Goal: Information Seeking & Learning: Learn about a topic

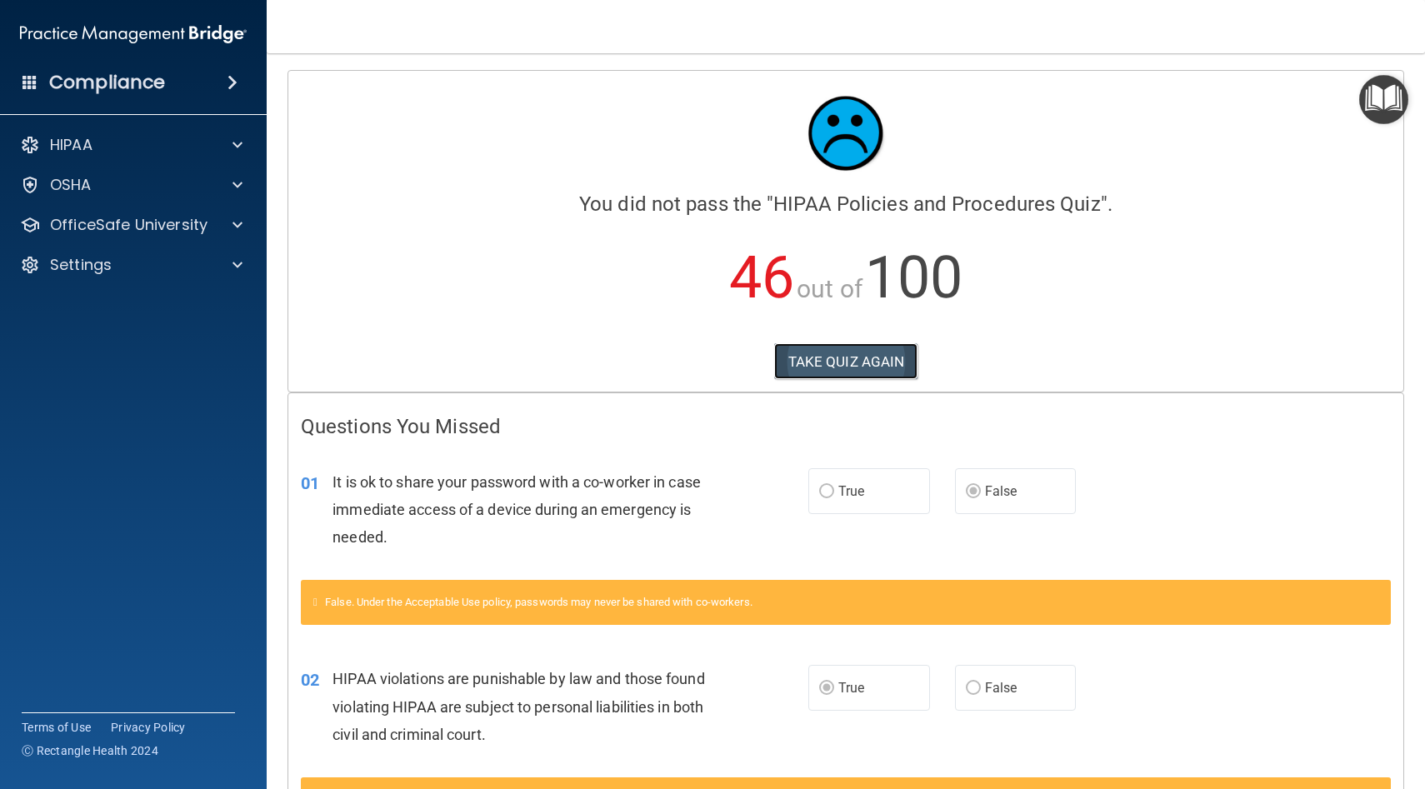
click at [839, 356] on button "TAKE QUIZ AGAIN" at bounding box center [846, 361] width 144 height 37
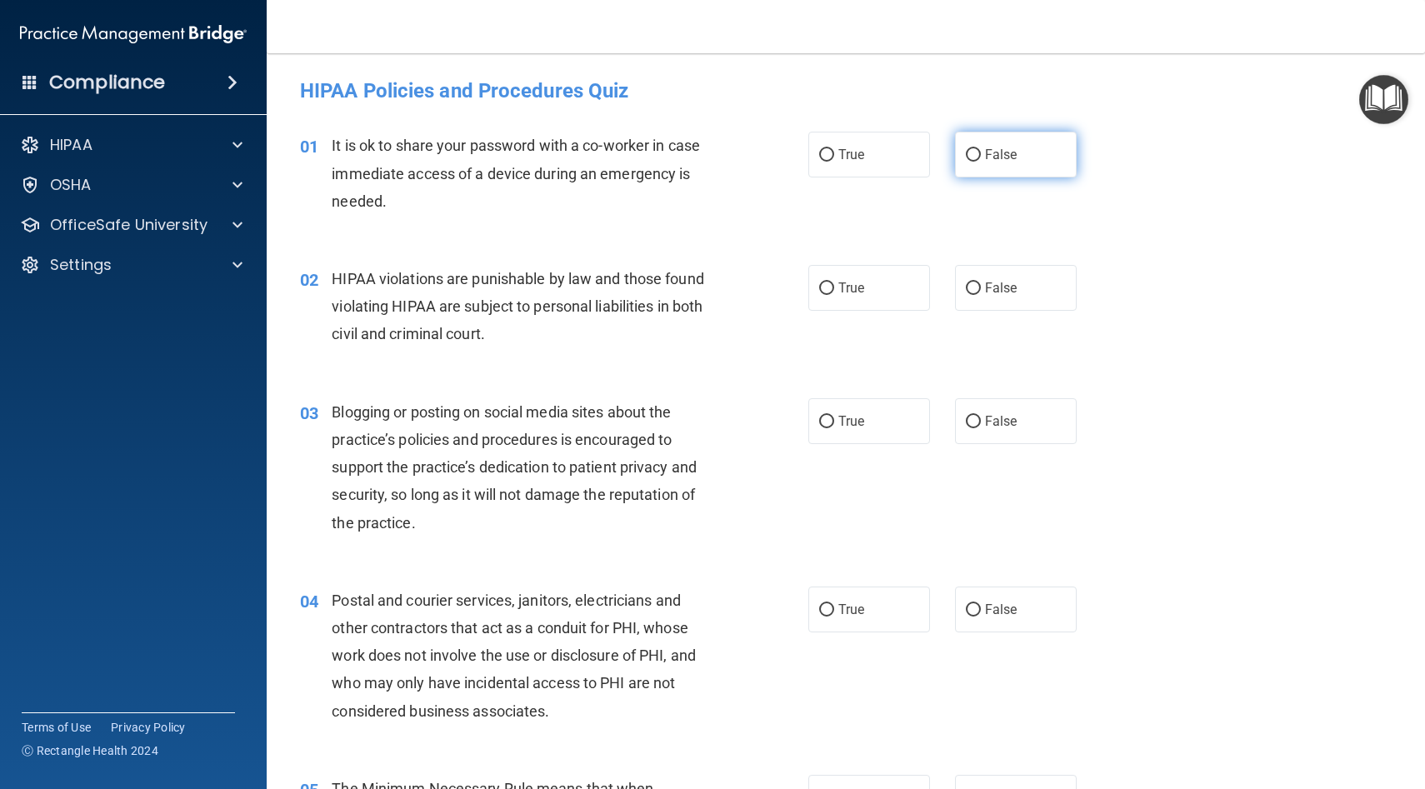
click at [1025, 175] on label "False" at bounding box center [1016, 155] width 122 height 46
click at [981, 162] on input "False" at bounding box center [973, 155] width 15 height 13
radio input "true"
click at [909, 274] on label "True" at bounding box center [870, 288] width 122 height 46
click at [834, 283] on input "True" at bounding box center [826, 289] width 15 height 13
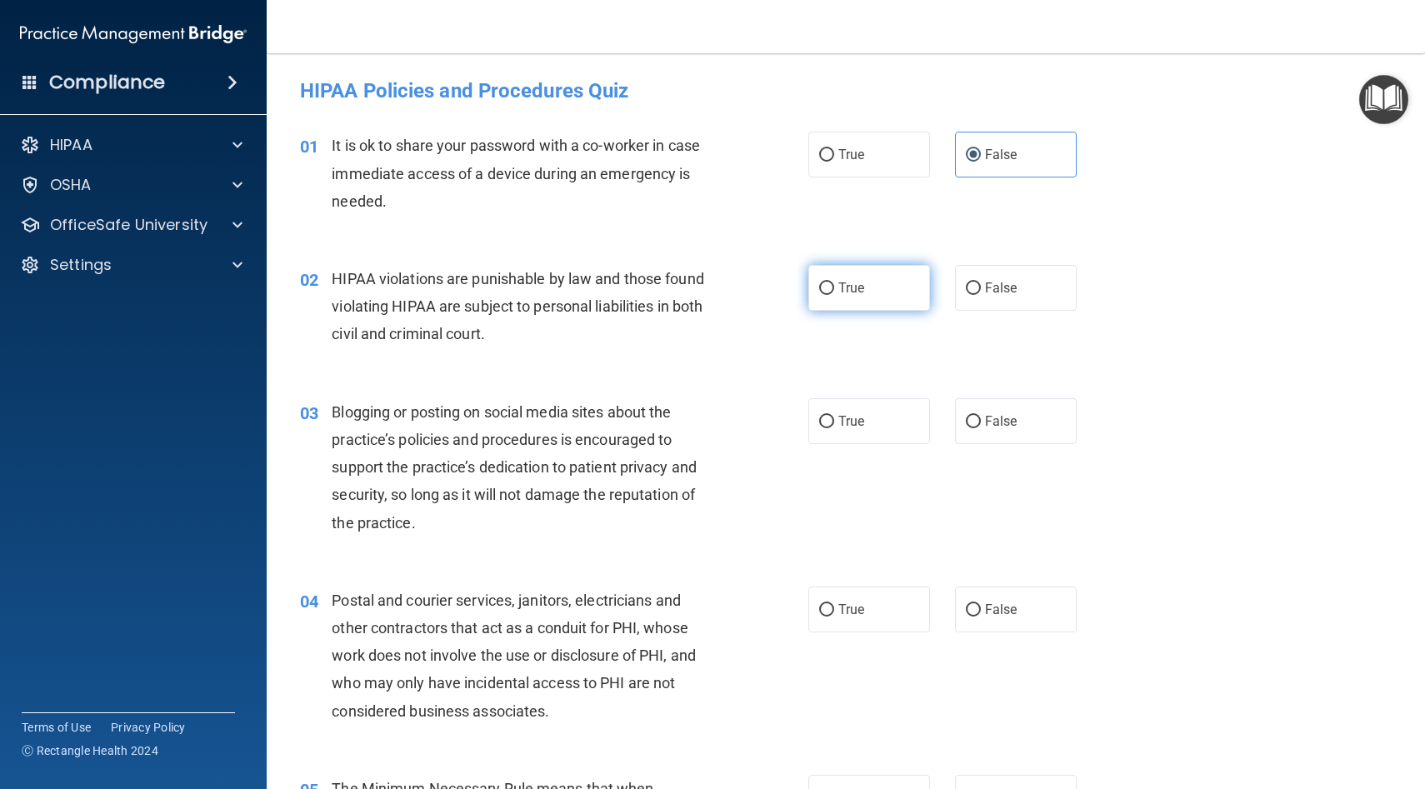
radio input "true"
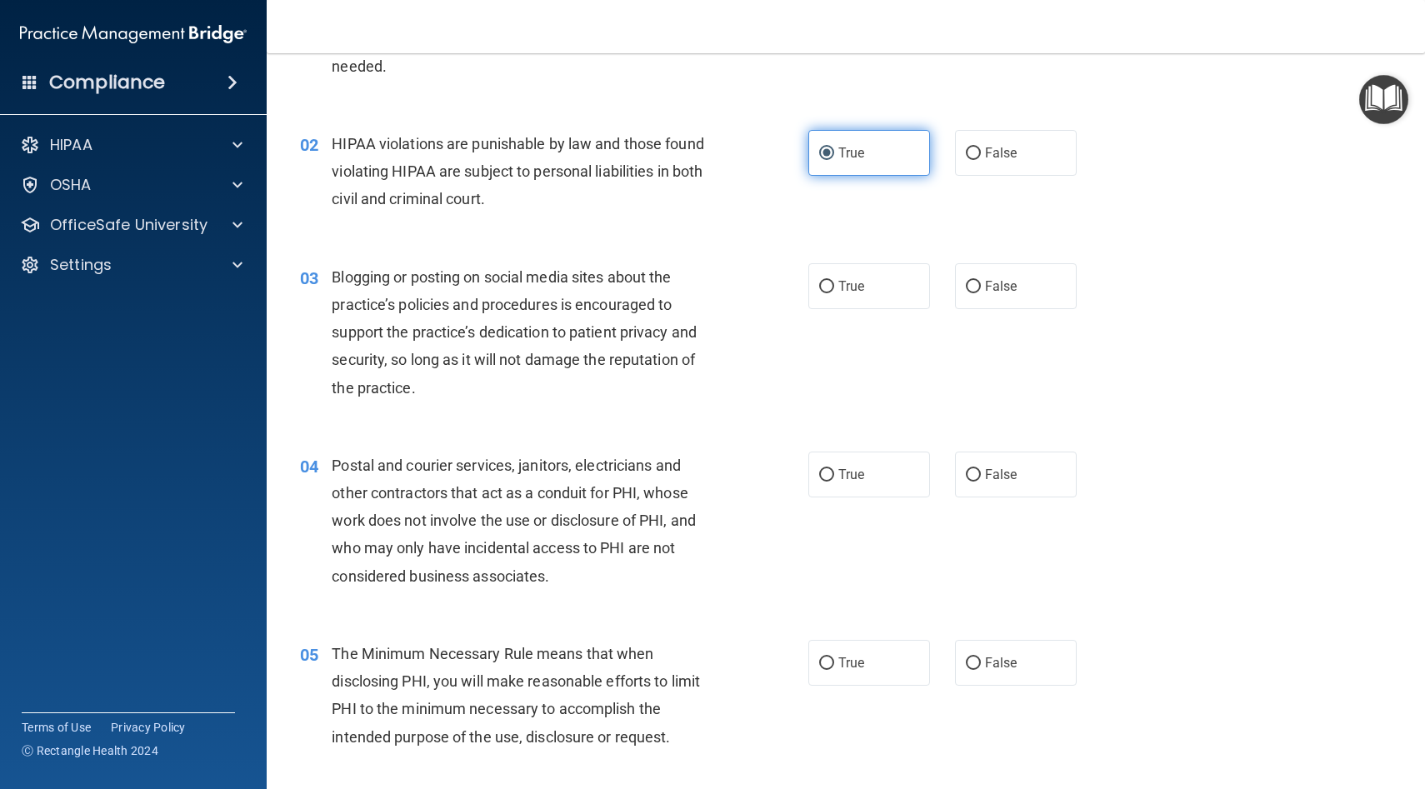
scroll to position [139, 0]
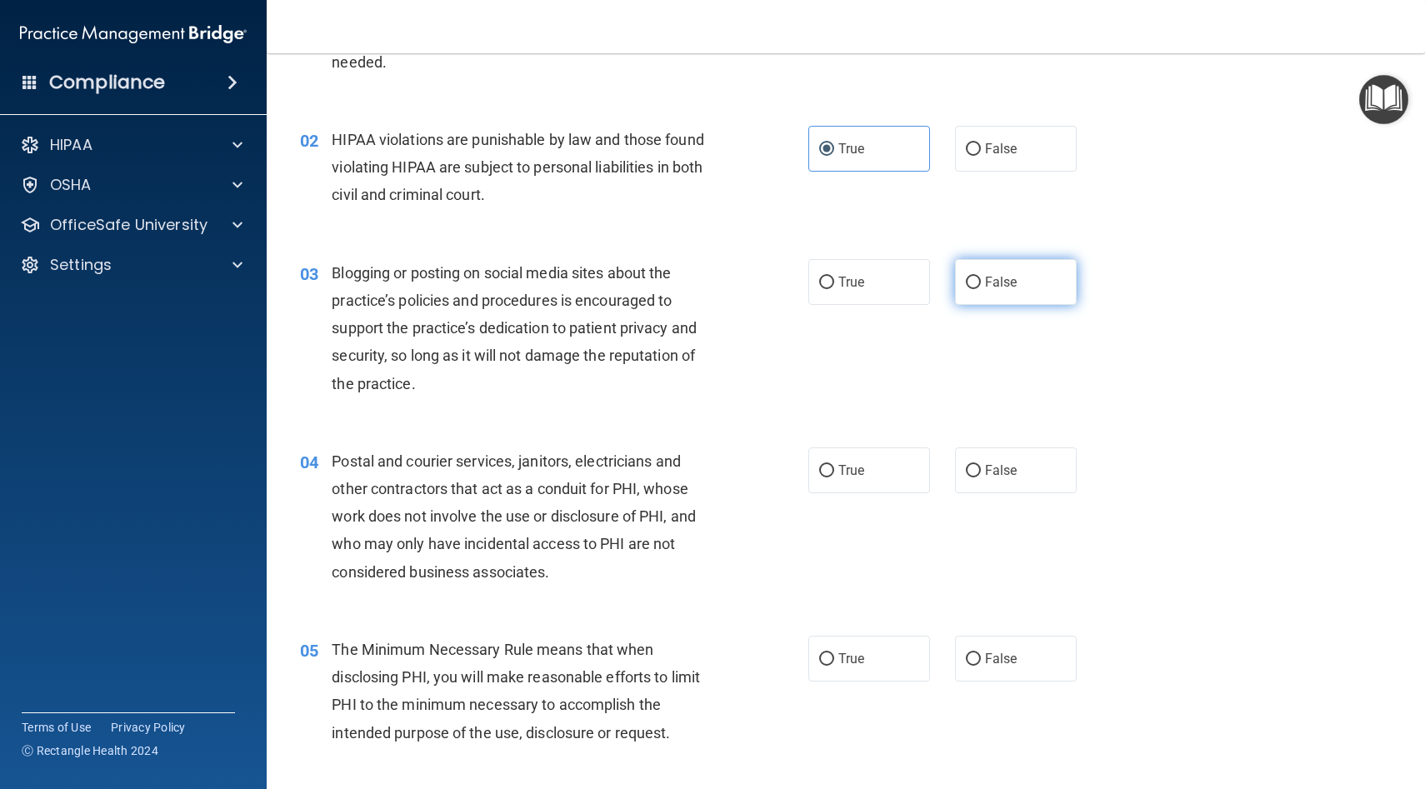
click at [1005, 289] on span "False" at bounding box center [1001, 282] width 33 height 16
click at [981, 289] on input "False" at bounding box center [973, 283] width 15 height 13
radio input "true"
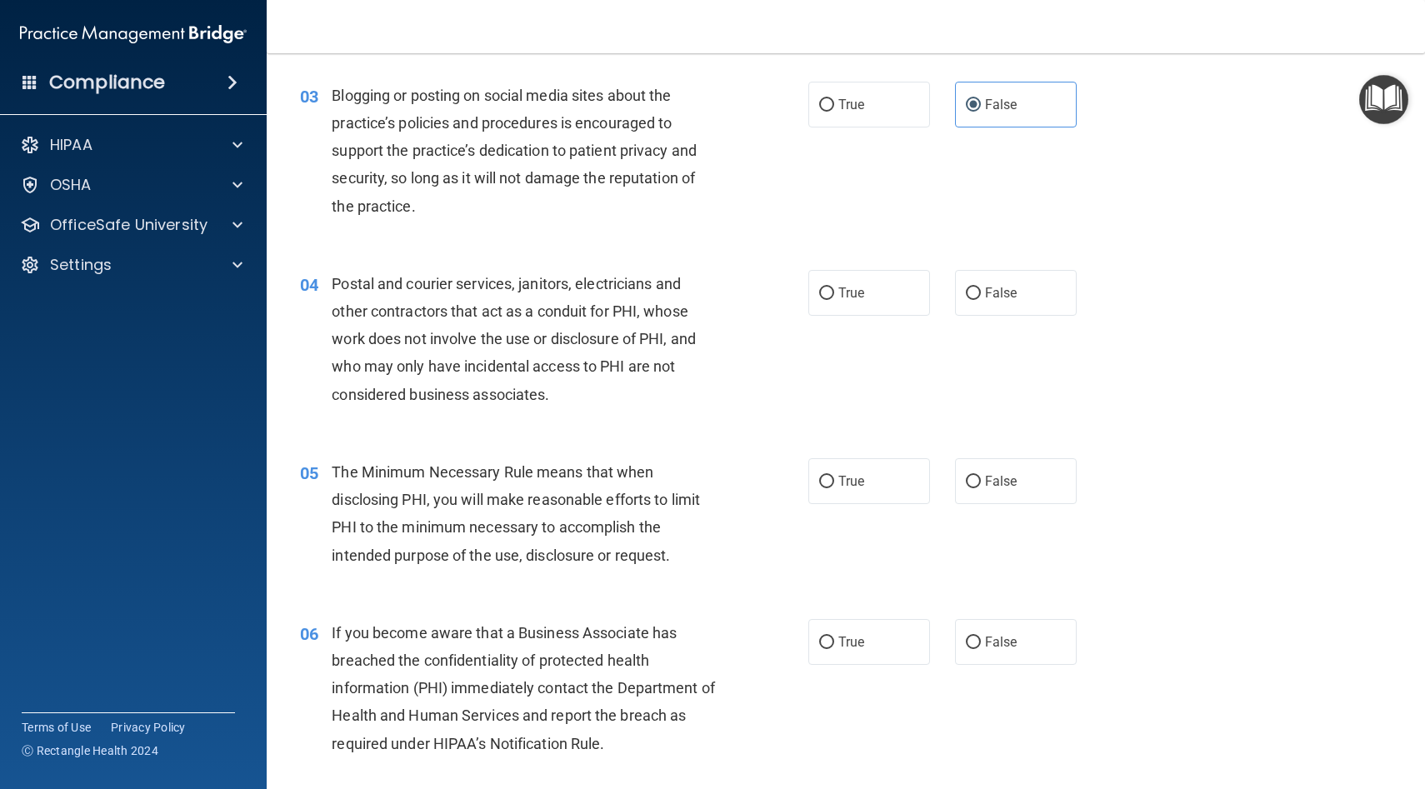
scroll to position [320, 0]
